Goal: Information Seeking & Learning: Check status

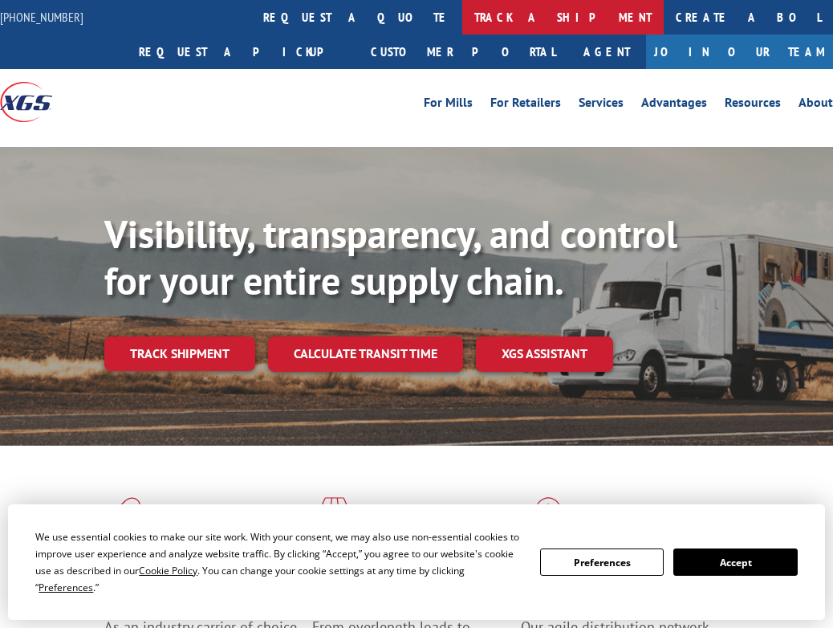
click at [462, 26] on link "track a shipment" at bounding box center [562, 17] width 201 height 35
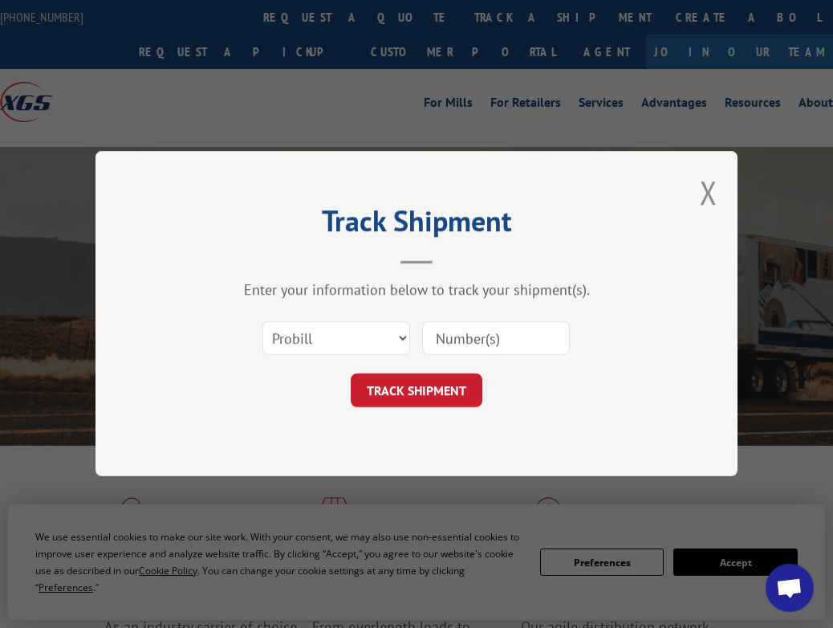
click at [453, 339] on input at bounding box center [496, 339] width 148 height 34
paste input "16891425"
type input "16891425"
click at [425, 388] on button "TRACK SHIPMENT" at bounding box center [417, 391] width 132 height 34
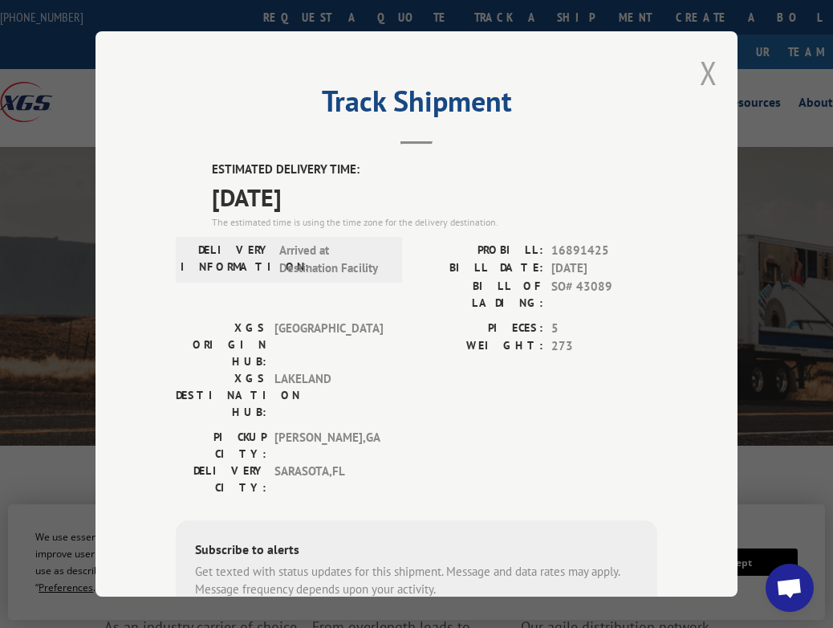
click at [702, 67] on button "Close modal" at bounding box center [709, 72] width 18 height 43
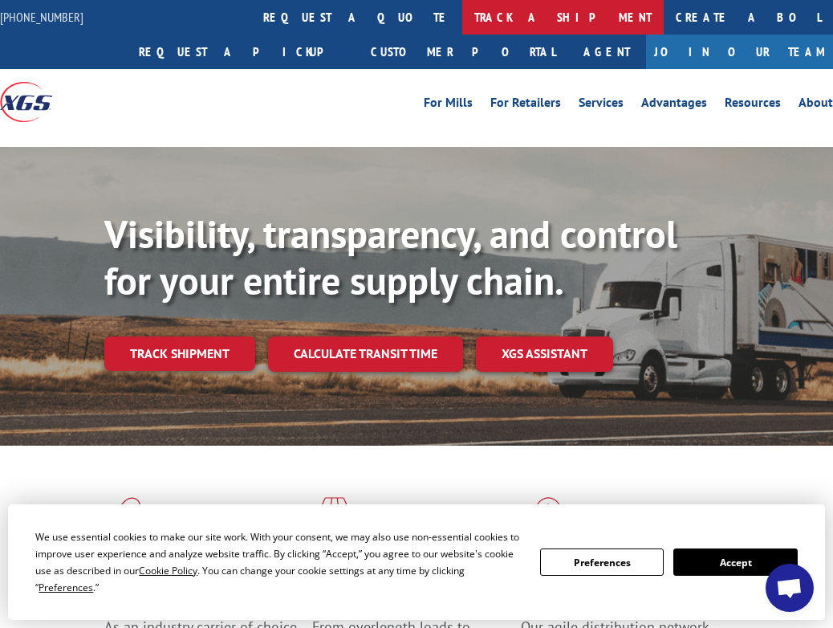
click at [462, 14] on link "track a shipment" at bounding box center [562, 17] width 201 height 35
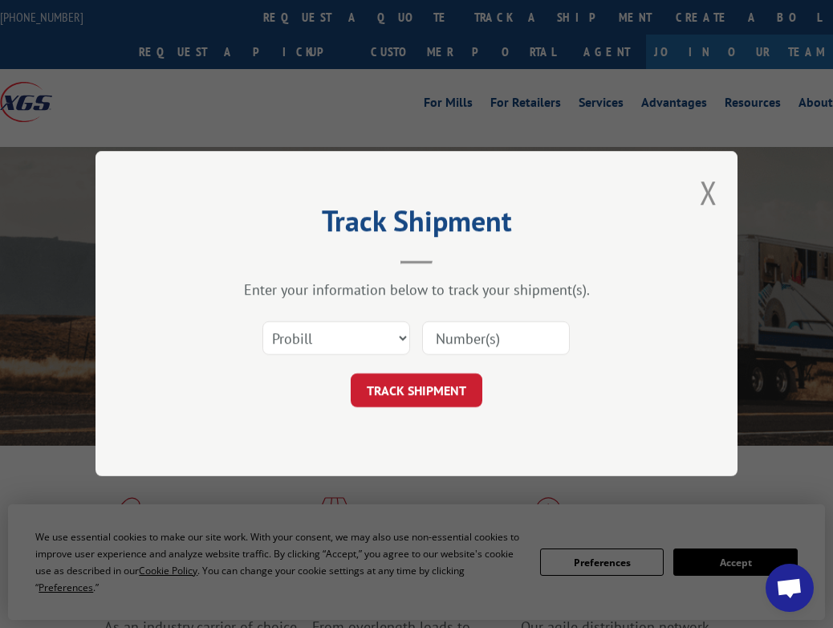
click at [461, 343] on input at bounding box center [496, 339] width 148 height 34
paste input "16891425"
type input "16891425"
click at [421, 374] on button "TRACK SHIPMENT" at bounding box center [417, 391] width 132 height 34
